Goal: Find specific page/section: Find specific page/section

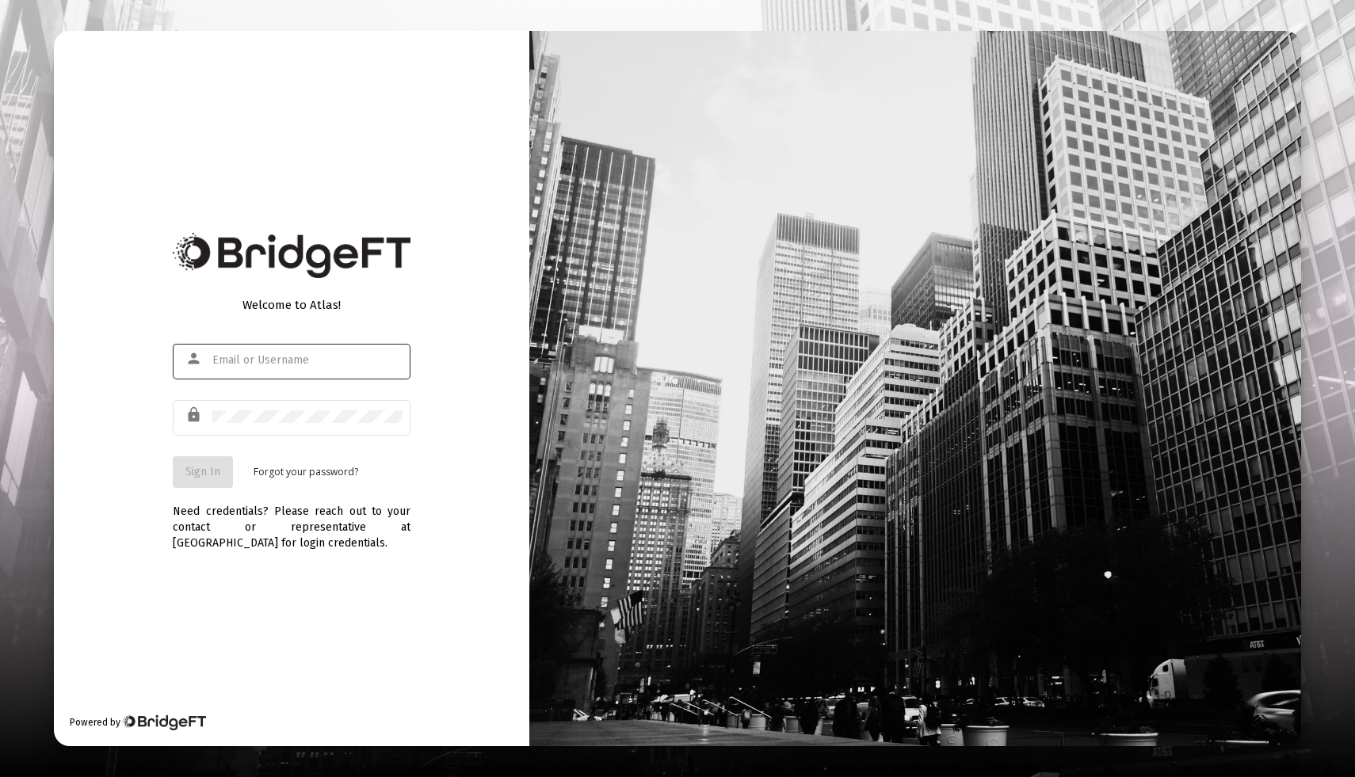
type input "[EMAIL_ADDRESS][DOMAIN_NAME]"
click at [207, 477] on span "Sign In" at bounding box center [202, 471] width 35 height 13
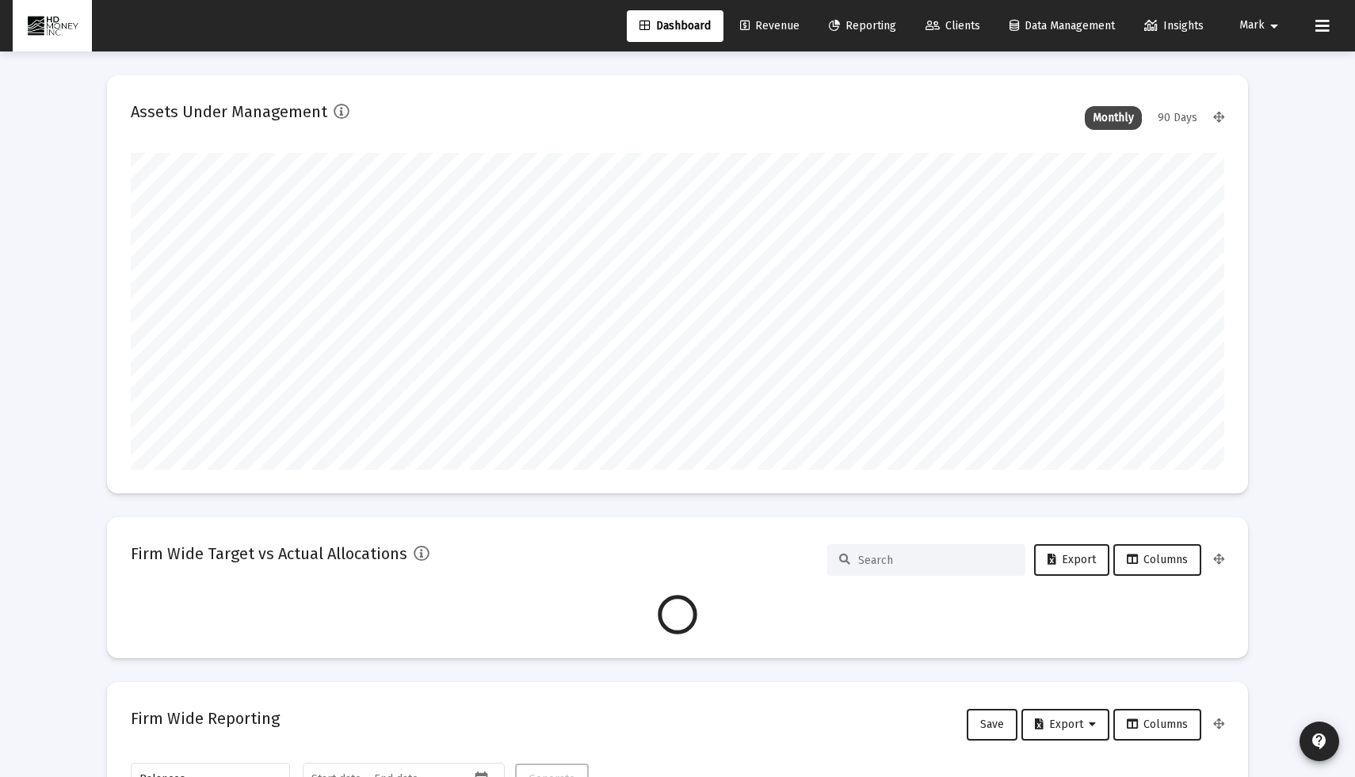
scroll to position [317, 1094]
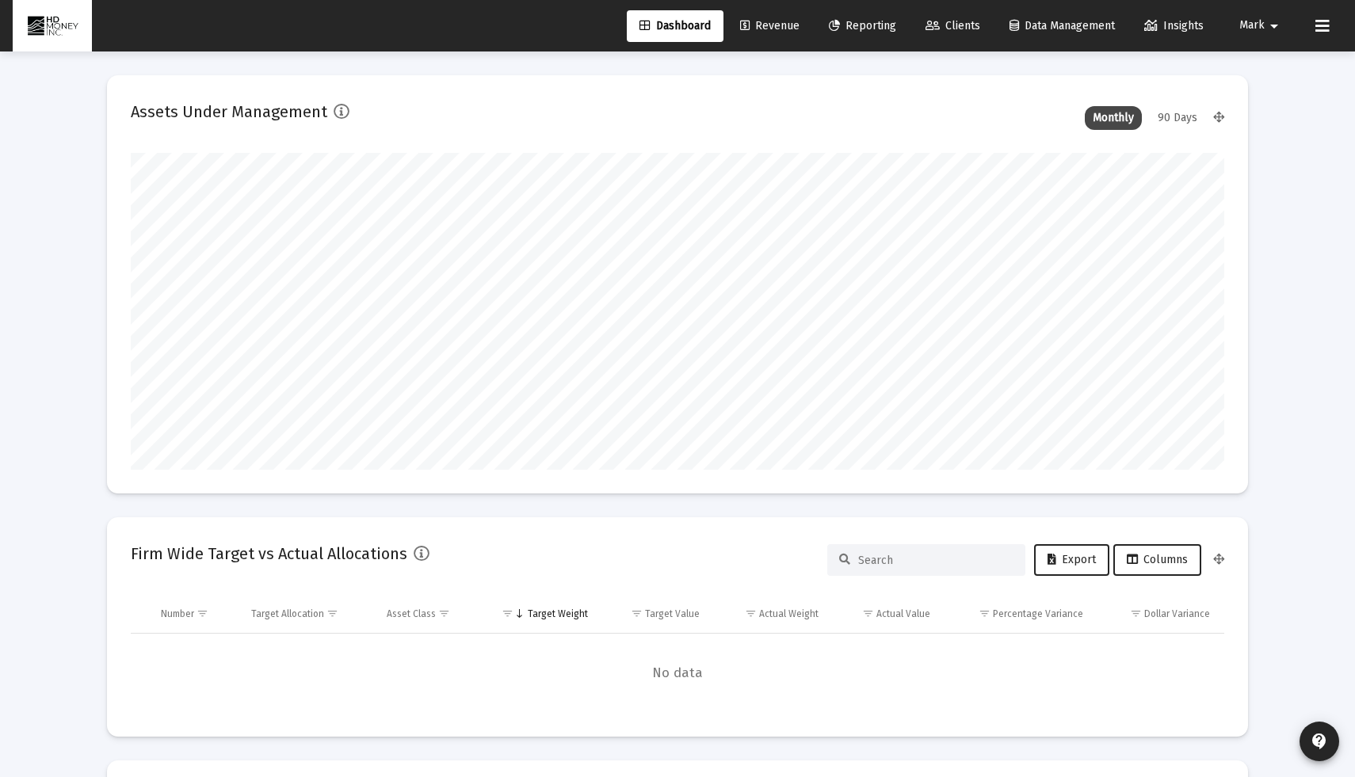
click at [768, 29] on span "Revenue" at bounding box center [769, 25] width 59 height 13
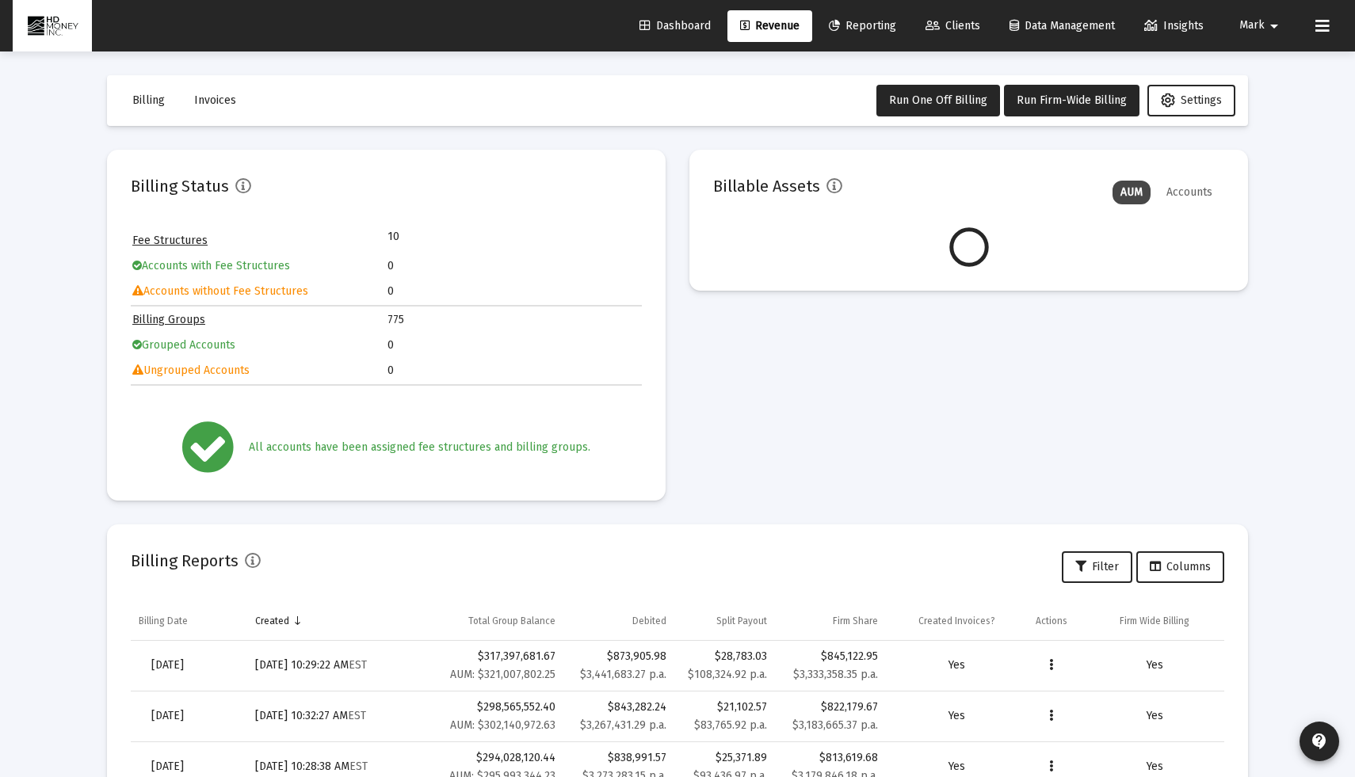
click at [220, 106] on span "Invoices" at bounding box center [215, 100] width 42 height 13
click at [224, 101] on span "Invoices" at bounding box center [215, 100] width 42 height 13
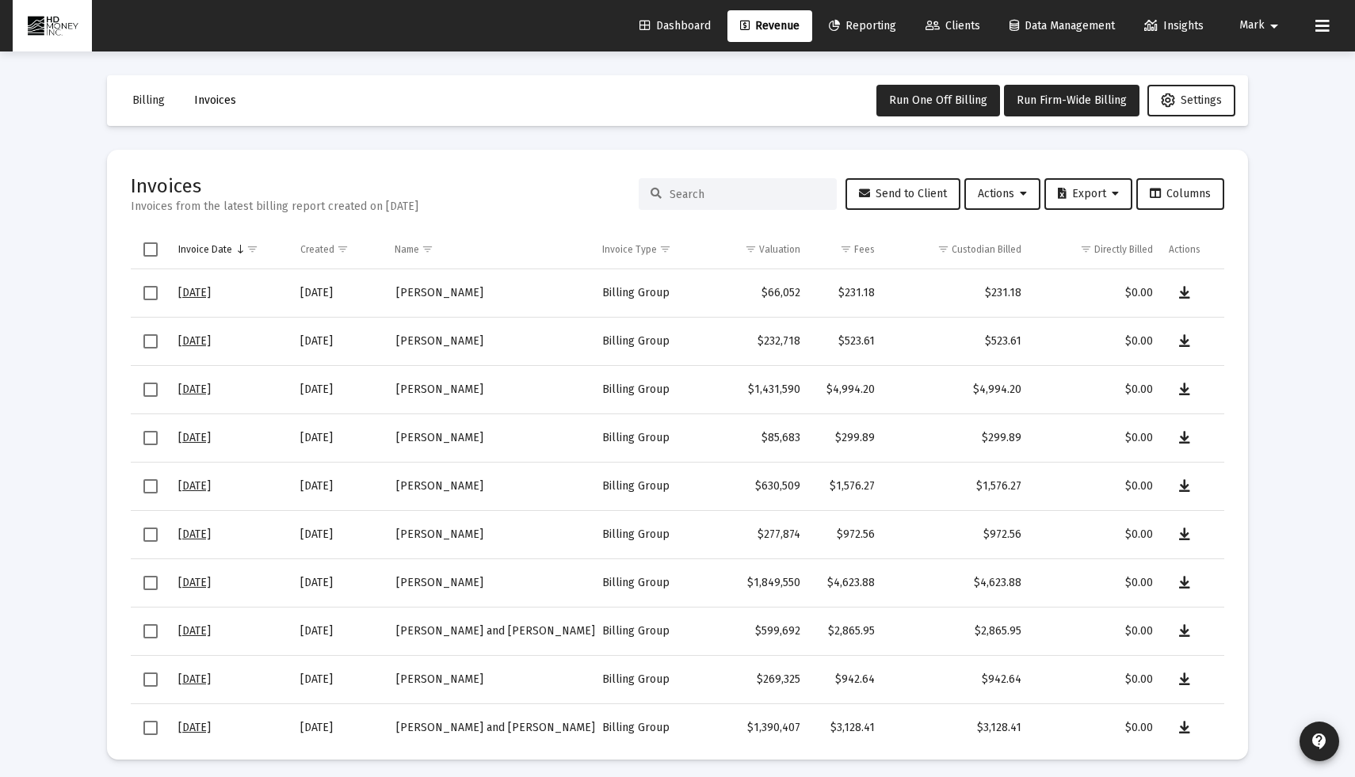
click at [214, 97] on span "Invoices" at bounding box center [215, 100] width 42 height 13
click at [225, 104] on span "Invoices" at bounding box center [215, 100] width 42 height 13
click at [697, 197] on input at bounding box center [747, 194] width 155 height 13
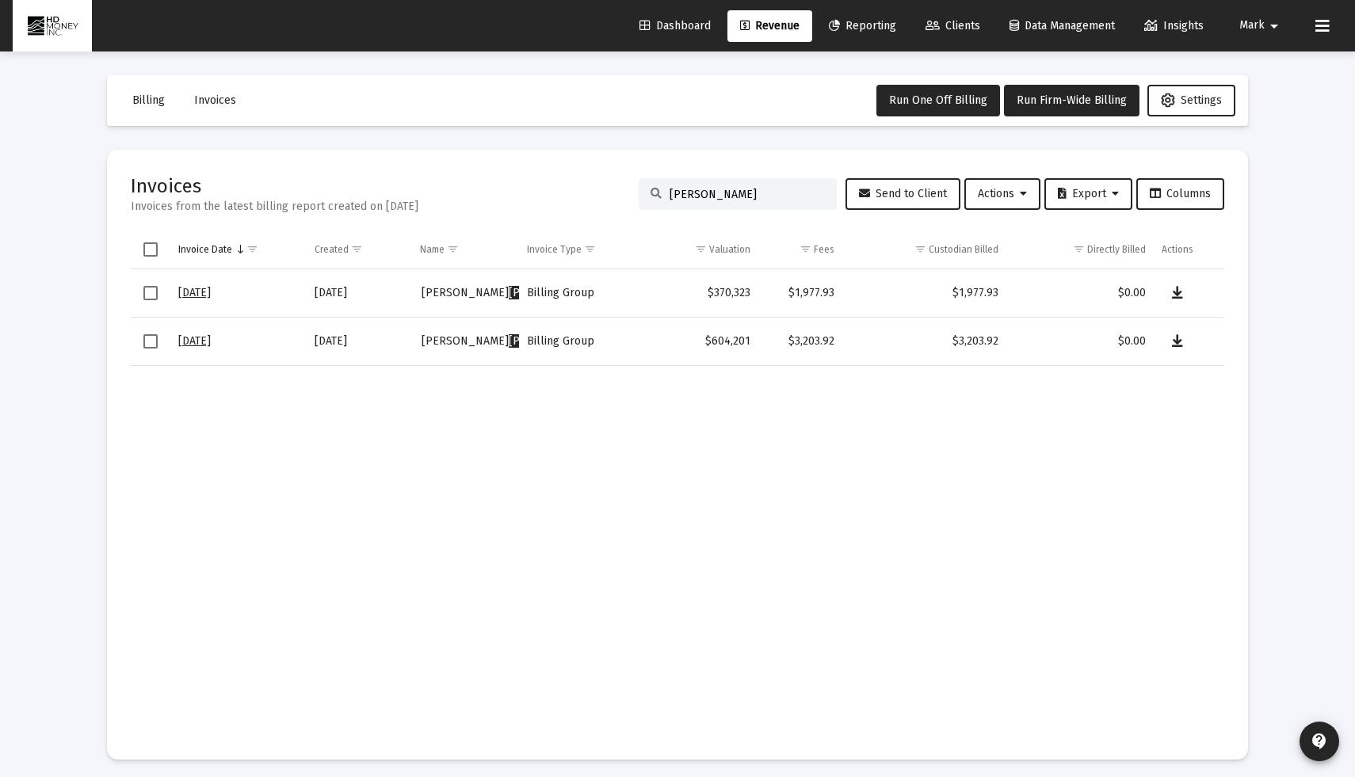
type input "katie"
click at [1175, 293] on icon "Data grid" at bounding box center [1177, 293] width 11 height 19
click at [1174, 334] on icon "Data grid" at bounding box center [1177, 341] width 11 height 19
